Goal: Information Seeking & Learning: Learn about a topic

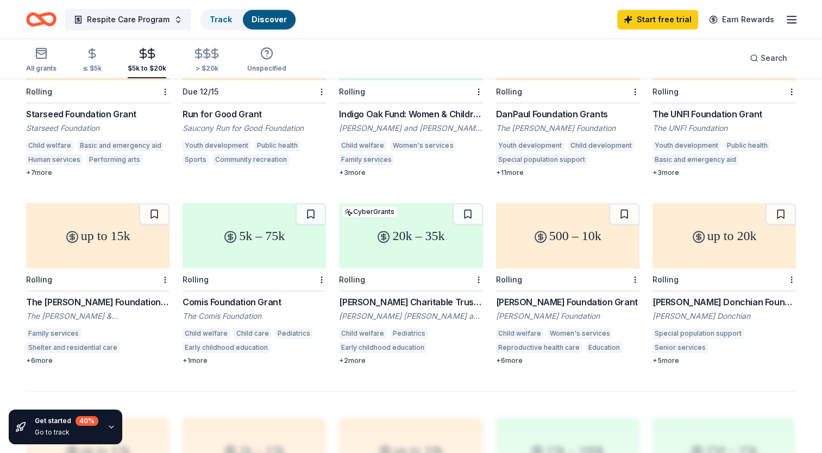
scroll to position [556, 0]
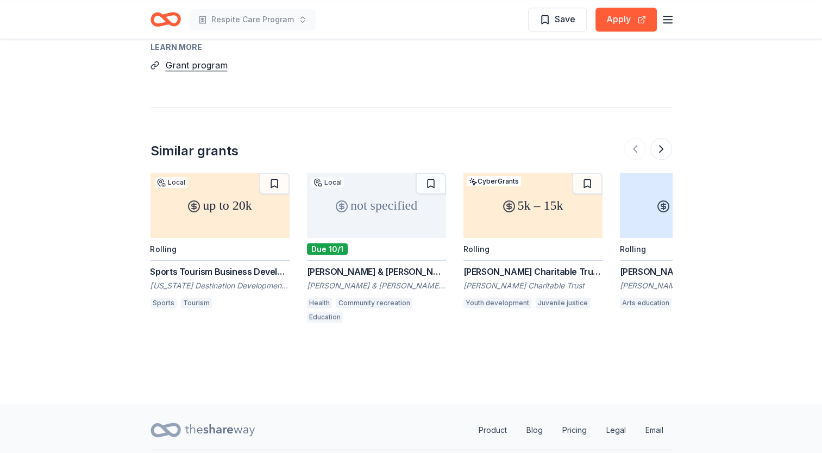
scroll to position [1251, 0]
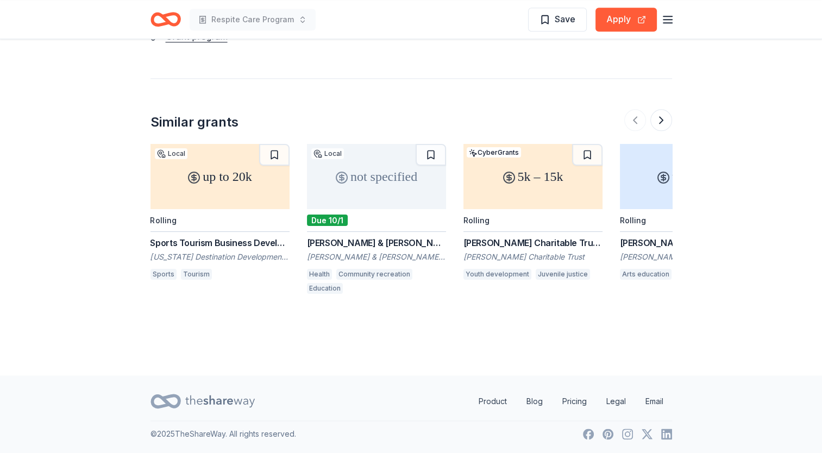
click at [373, 242] on div "[PERSON_NAME] & [PERSON_NAME] Foundation (Community Grants)" at bounding box center [376, 242] width 139 height 13
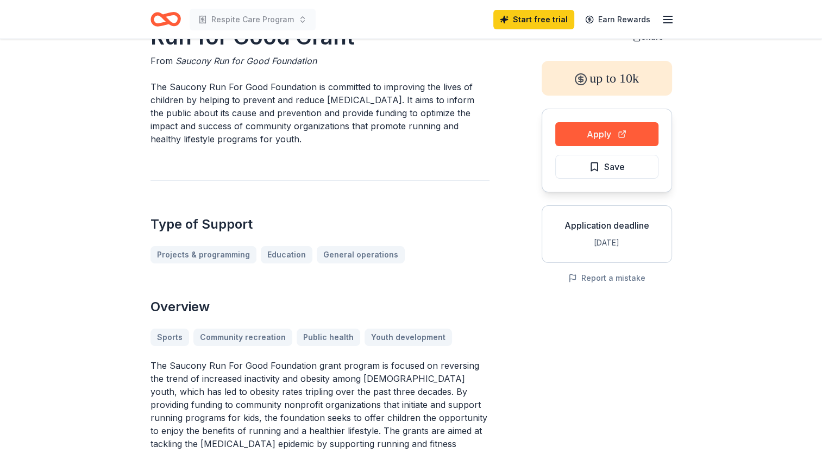
scroll to position [0, 0]
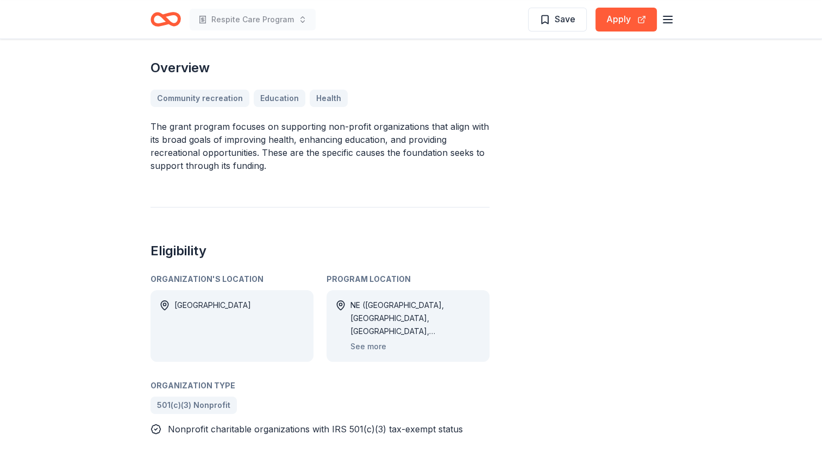
scroll to position [315, 0]
click at [379, 339] on button "See more" at bounding box center [368, 345] width 36 height 13
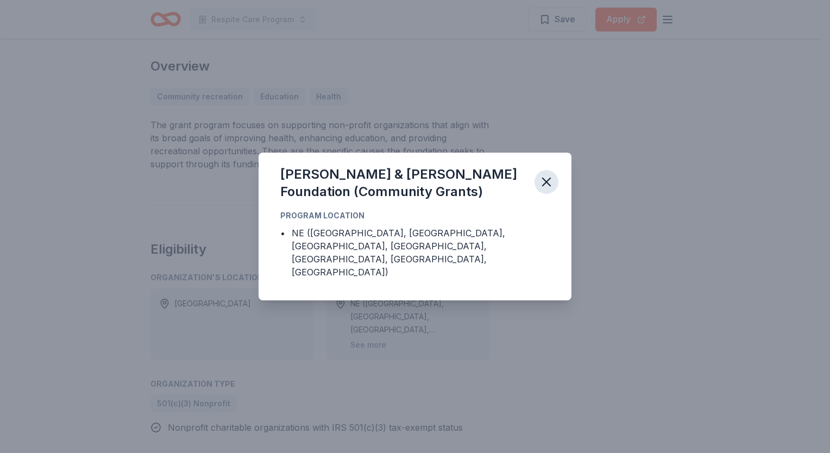
click at [546, 186] on icon "button" at bounding box center [547, 182] width 8 height 8
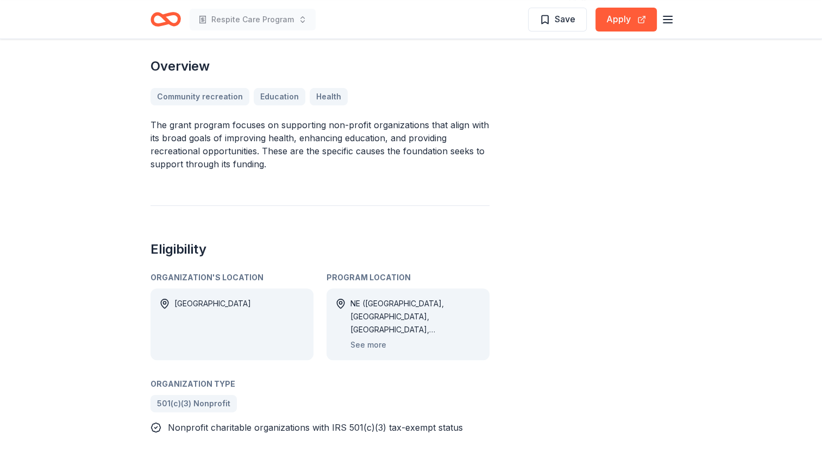
scroll to position [0, 0]
